Goal: Task Accomplishment & Management: Manage account settings

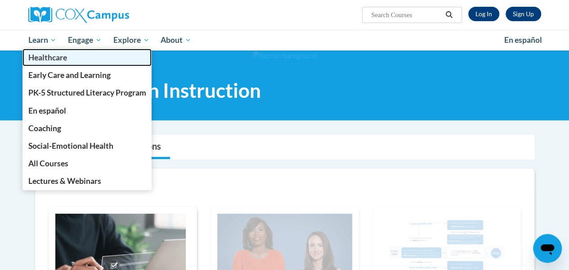
click at [47, 50] on link "Healthcare" at bounding box center [88, 58] width 130 height 18
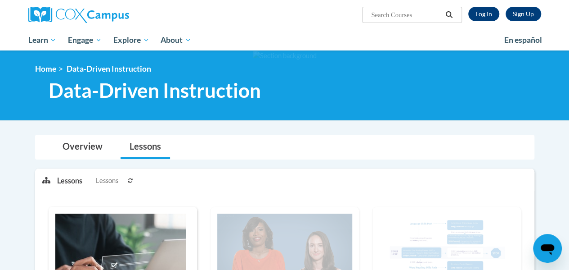
click at [493, 10] on link "Log In" at bounding box center [484, 14] width 31 height 14
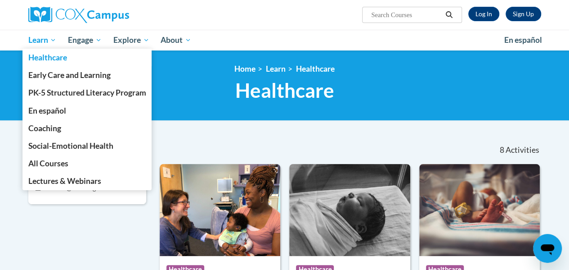
click at [50, 35] on span "Learn" at bounding box center [42, 40] width 28 height 11
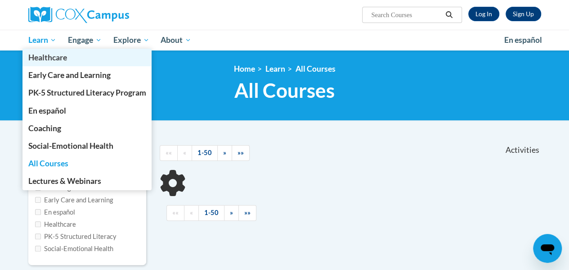
click at [35, 50] on link "Healthcare" at bounding box center [88, 58] width 130 height 18
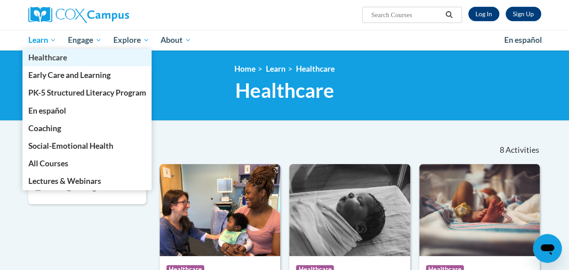
click at [40, 50] on link "Healthcare" at bounding box center [88, 58] width 130 height 18
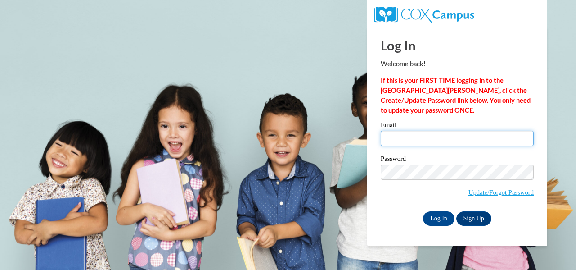
click at [457, 139] on input "Email" at bounding box center [457, 138] width 153 height 15
type input "beckford.cassandra.l@muscogee.k12.ga.us"
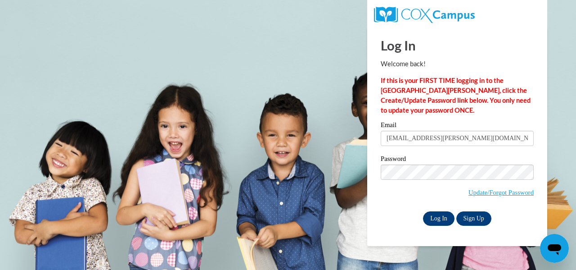
click at [438, 222] on input "Log In" at bounding box center [439, 218] width 32 height 14
click at [439, 216] on input "Log In" at bounding box center [439, 218] width 32 height 14
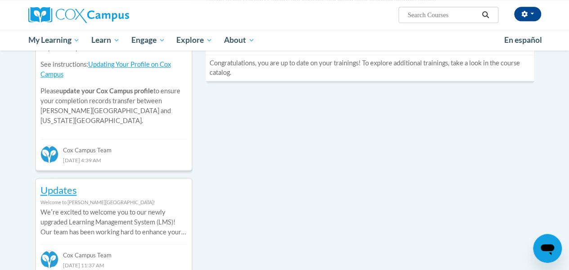
scroll to position [356, 0]
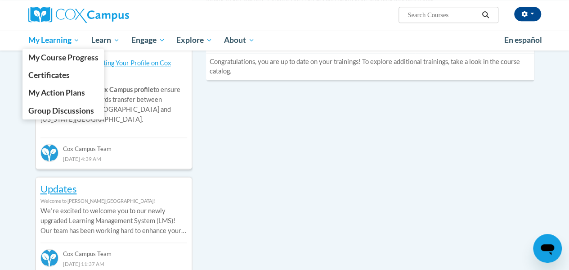
click at [63, 44] on span "My Learning" at bounding box center [54, 40] width 52 height 11
click at [90, 60] on span "My Course Progress" at bounding box center [63, 57] width 70 height 9
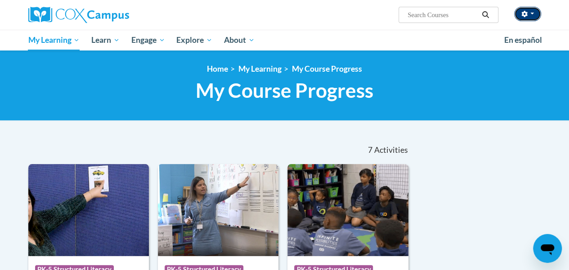
click at [526, 17] on icon "button" at bounding box center [525, 14] width 6 height 6
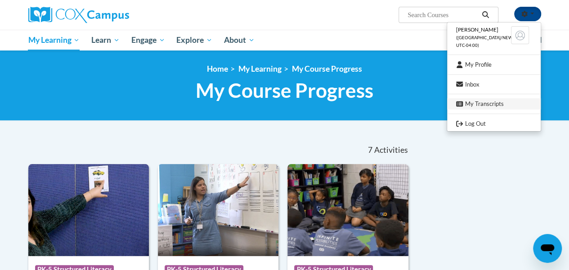
click at [501, 104] on link "My Transcripts" at bounding box center [494, 103] width 94 height 11
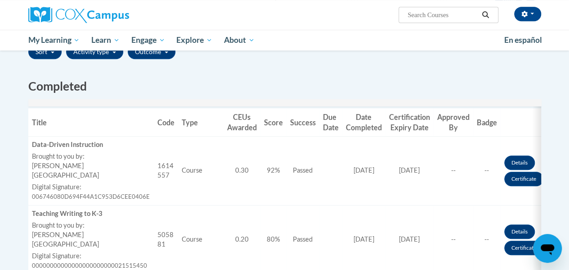
scroll to position [222, 0]
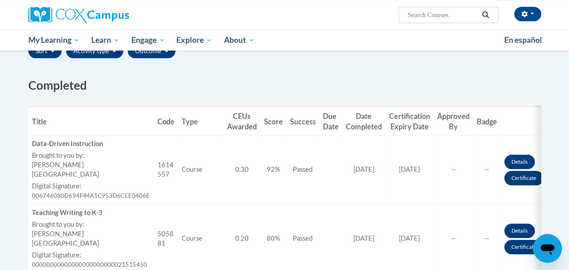
click at [533, 177] on link "Certificate" at bounding box center [524, 178] width 39 height 14
click at [523, 180] on link "Certificate" at bounding box center [524, 178] width 39 height 14
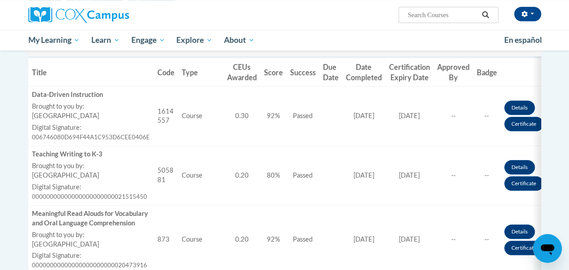
scroll to position [278, 0]
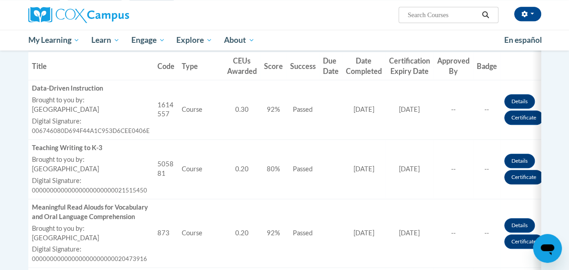
click at [533, 178] on link "Certificate" at bounding box center [524, 177] width 39 height 14
